Goal: Task Accomplishment & Management: Use online tool/utility

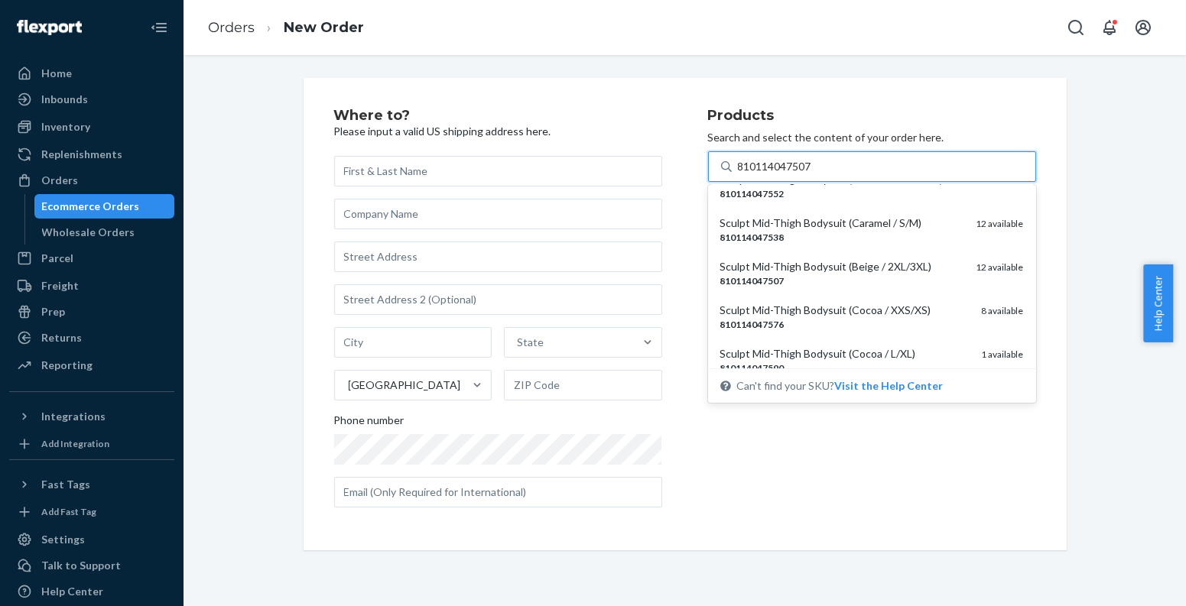
scroll to position [262, 0]
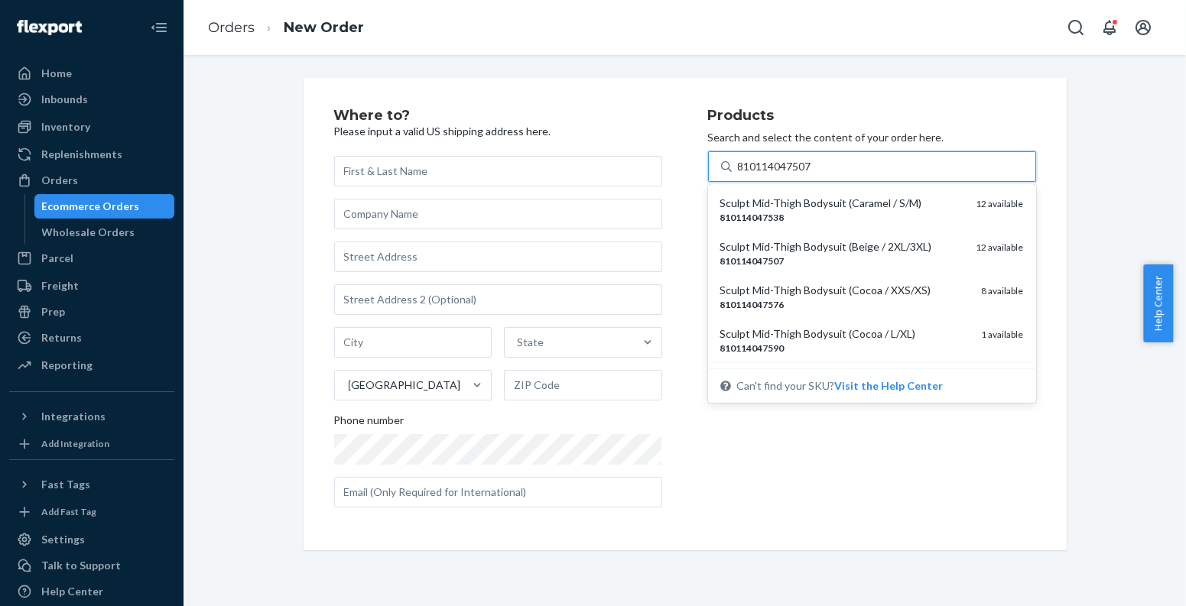
type input "810114047507"
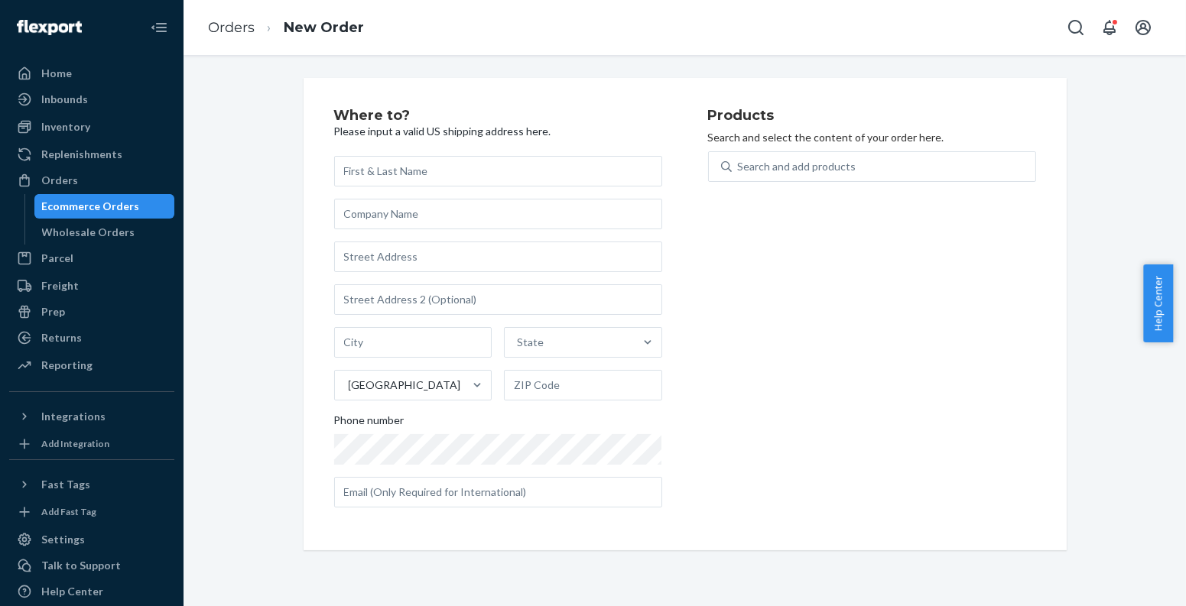
paste input "810114045374"
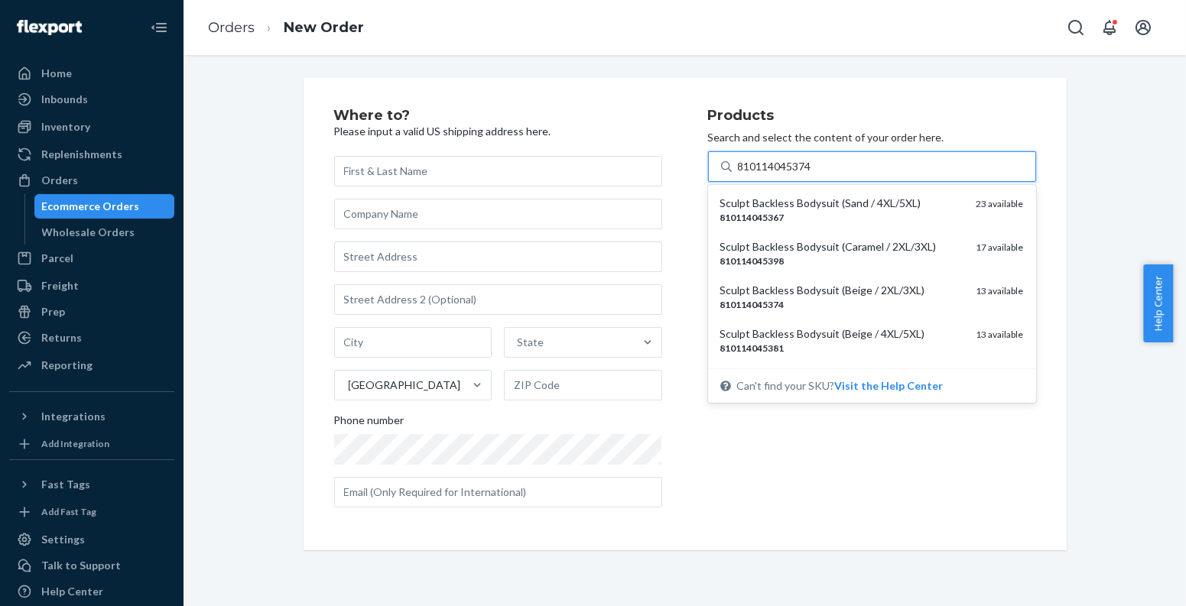
type input "810114045374"
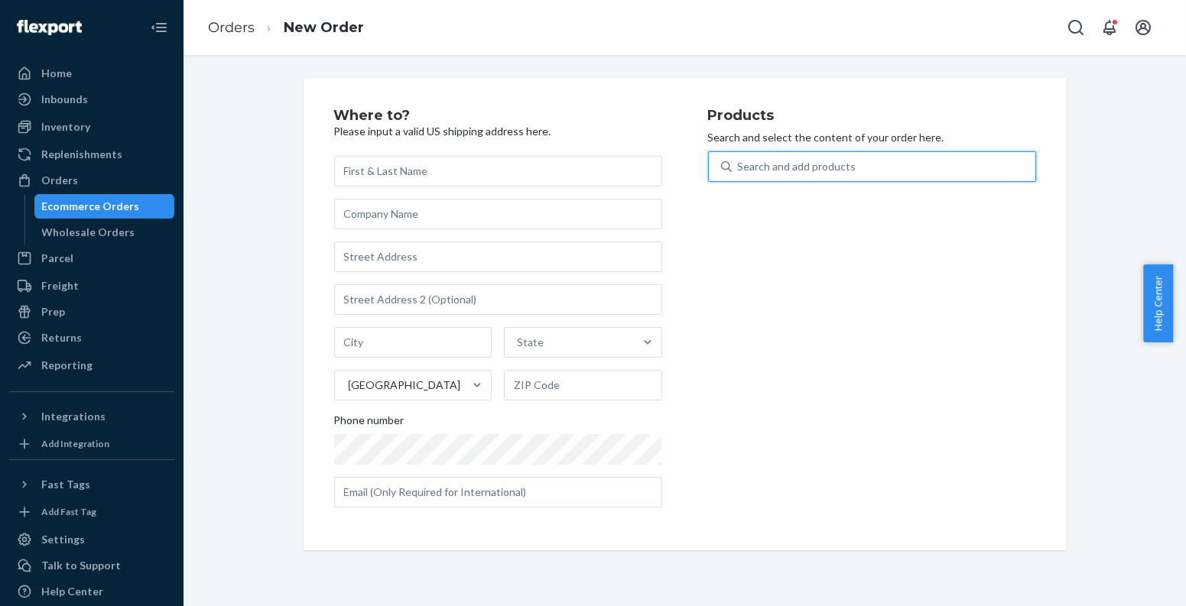
paste input "810114041499"
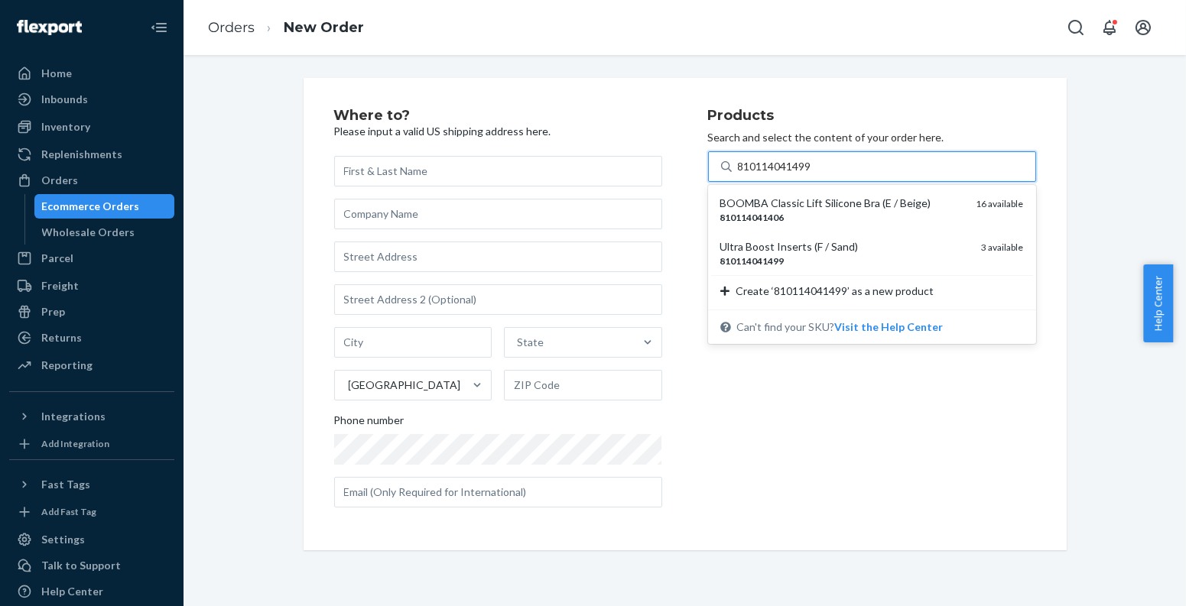
type input "810114041499"
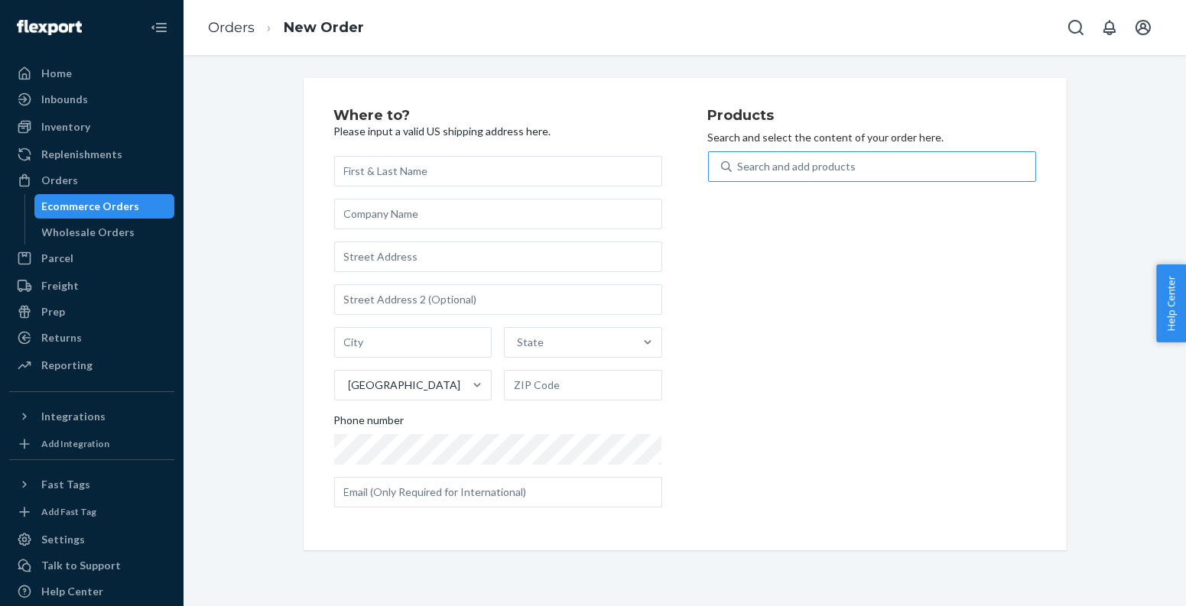
click at [926, 173] on div "Search and add products" at bounding box center [884, 167] width 304 height 28
click at [739, 173] on input "Search and add products" at bounding box center [739, 166] width 2 height 15
paste input "195893079100"
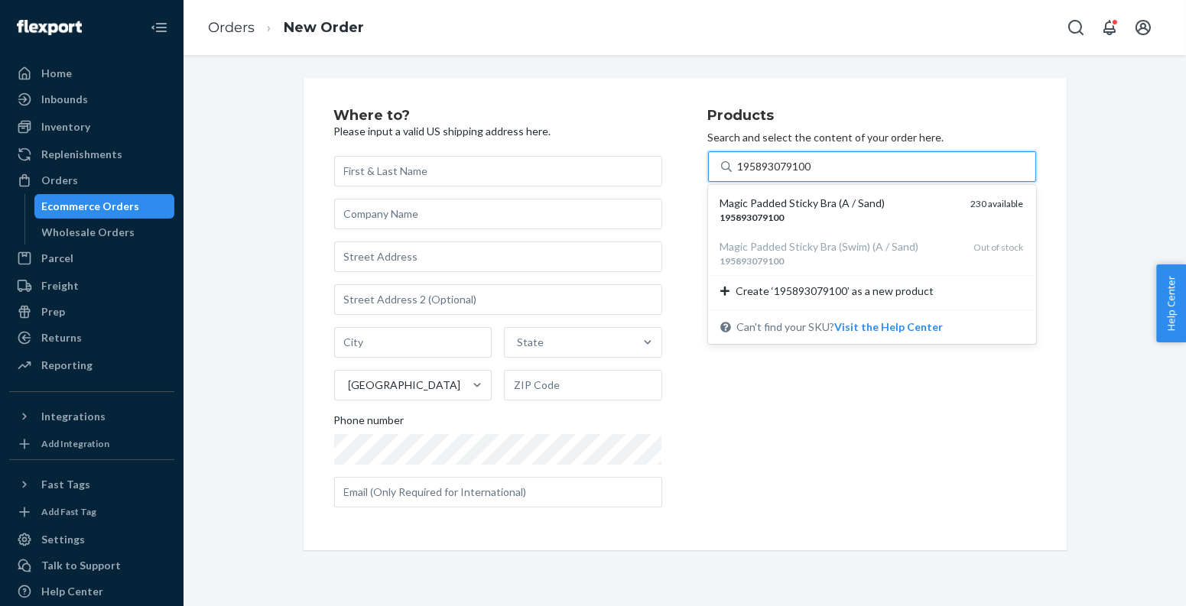
type input "195893079100"
